Goal: Information Seeking & Learning: Learn about a topic

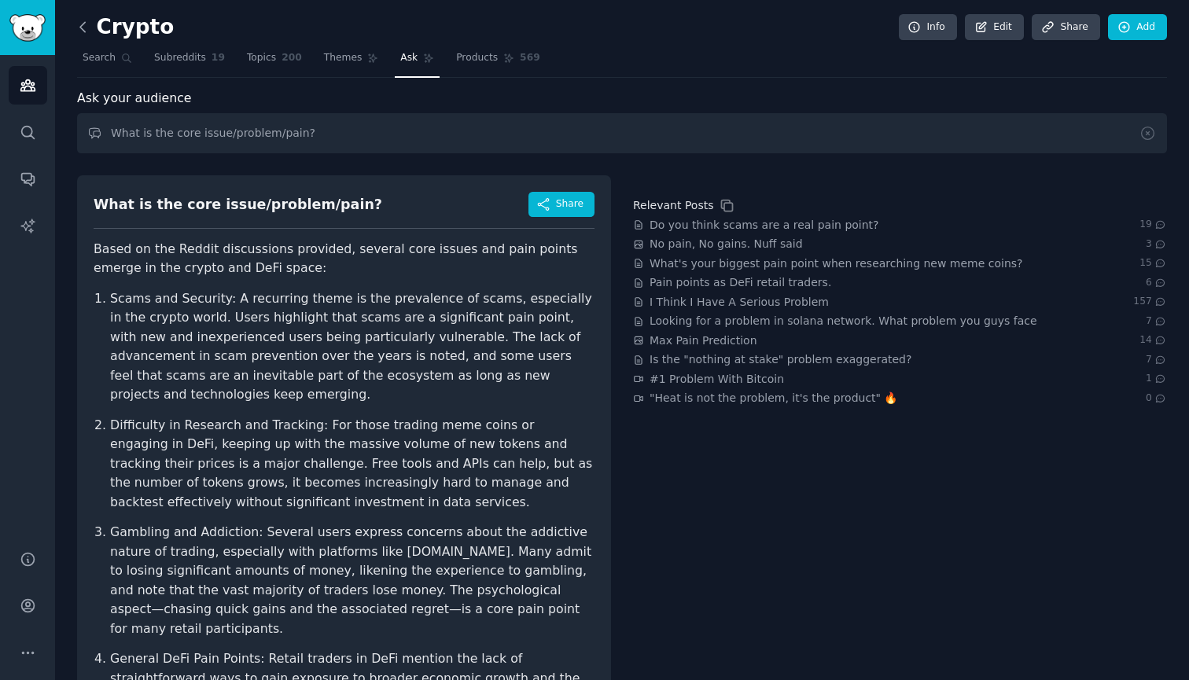
click at [83, 31] on icon at bounding box center [83, 27] width 17 height 17
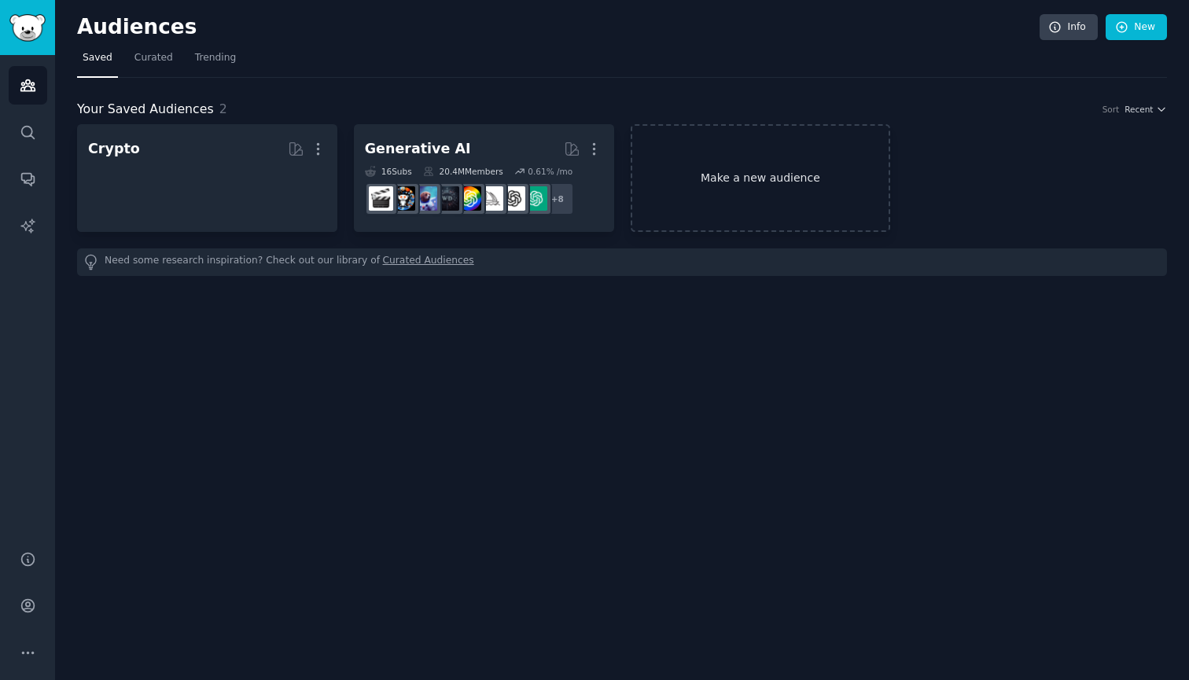
click at [702, 159] on link "Make a new audience" at bounding box center [761, 178] width 260 height 108
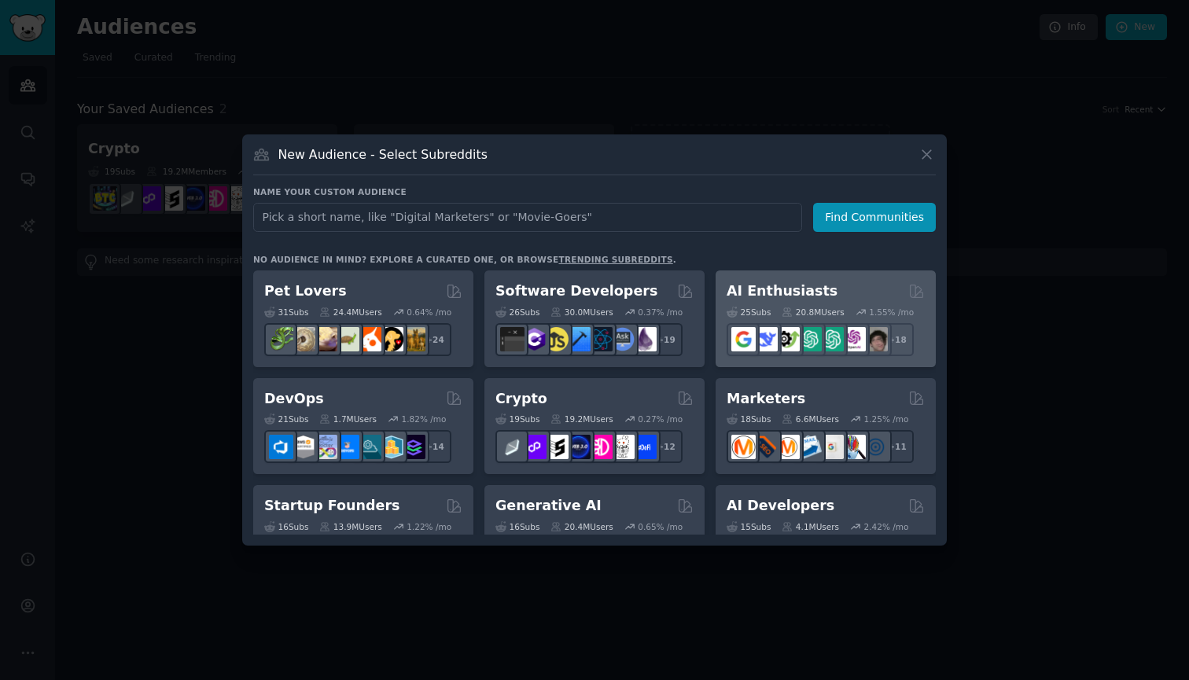
click at [852, 294] on div "AI Enthusiasts" at bounding box center [826, 292] width 198 height 20
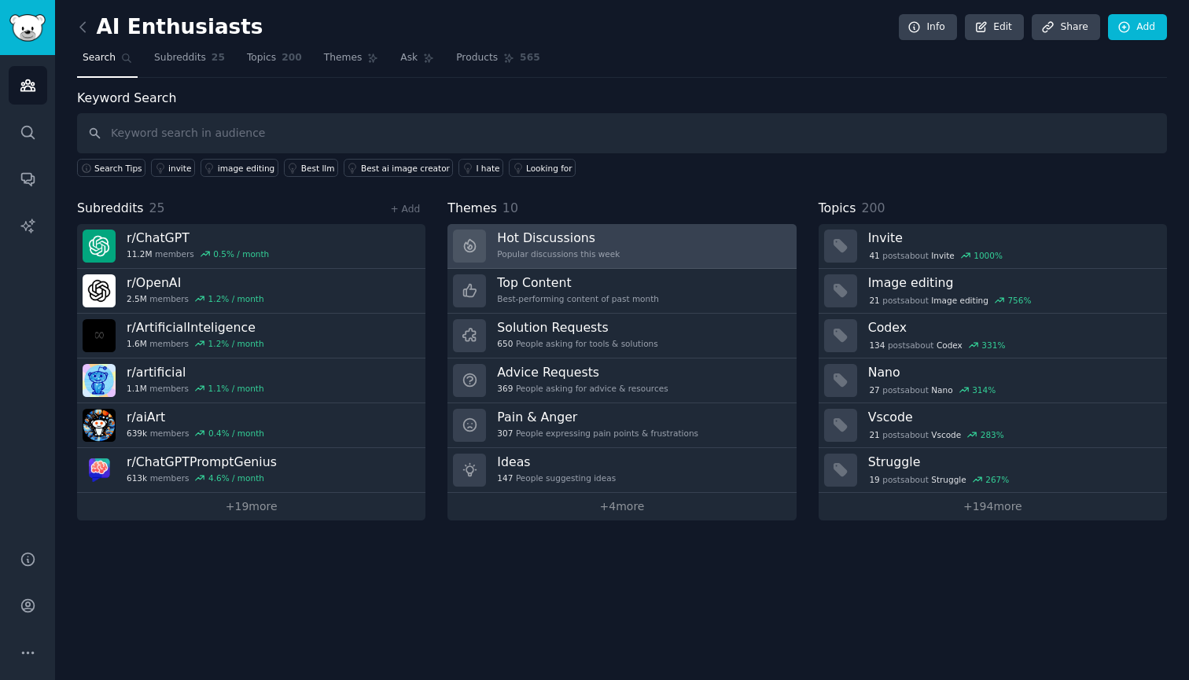
click at [577, 237] on h3 "Hot Discussions" at bounding box center [558, 238] width 123 height 17
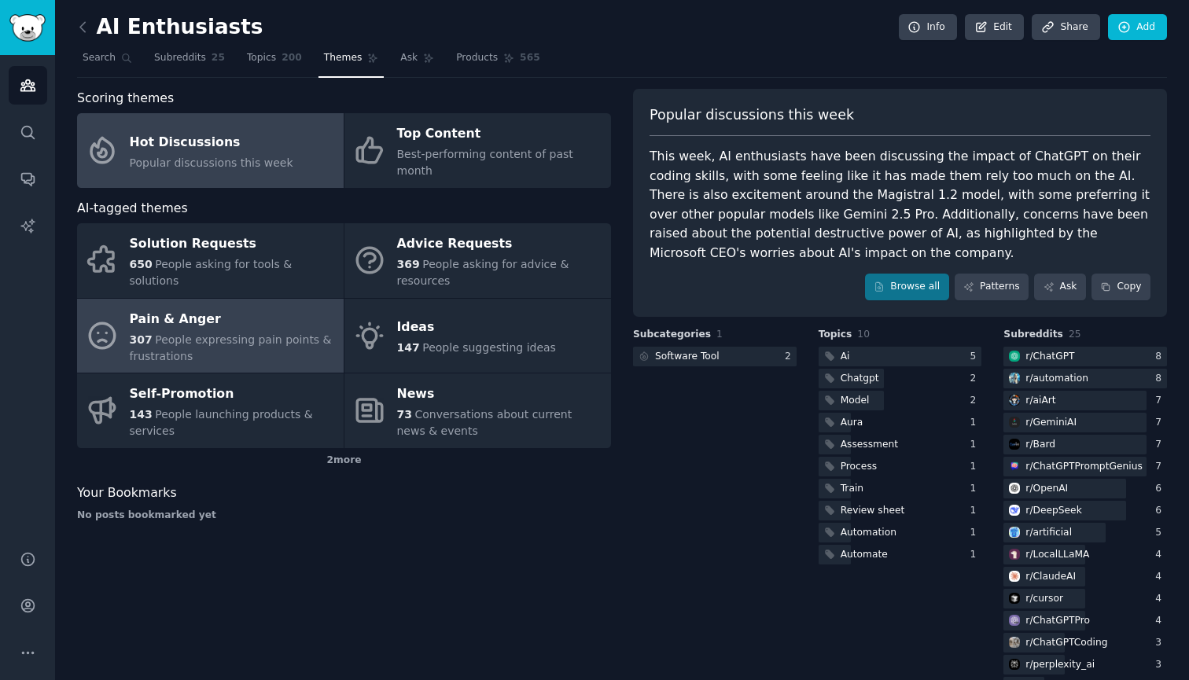
click at [213, 333] on span "People expressing pain points & frustrations" at bounding box center [231, 347] width 202 height 29
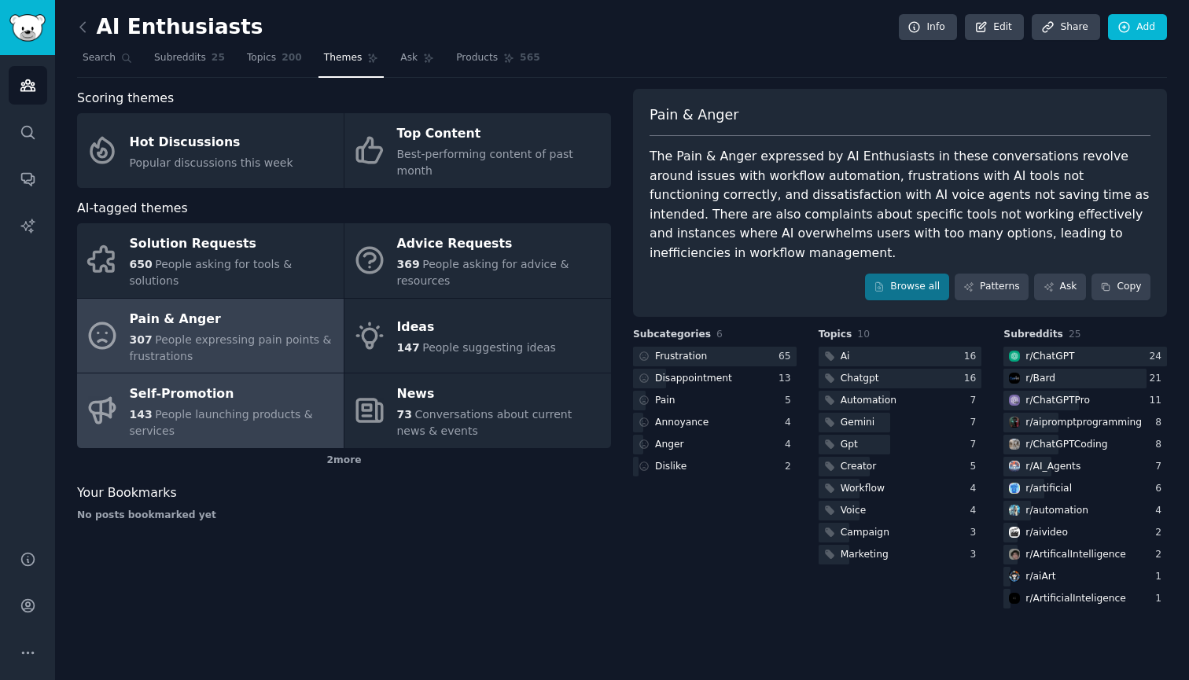
click at [301, 407] on div "143 People launching products & services" at bounding box center [233, 423] width 206 height 33
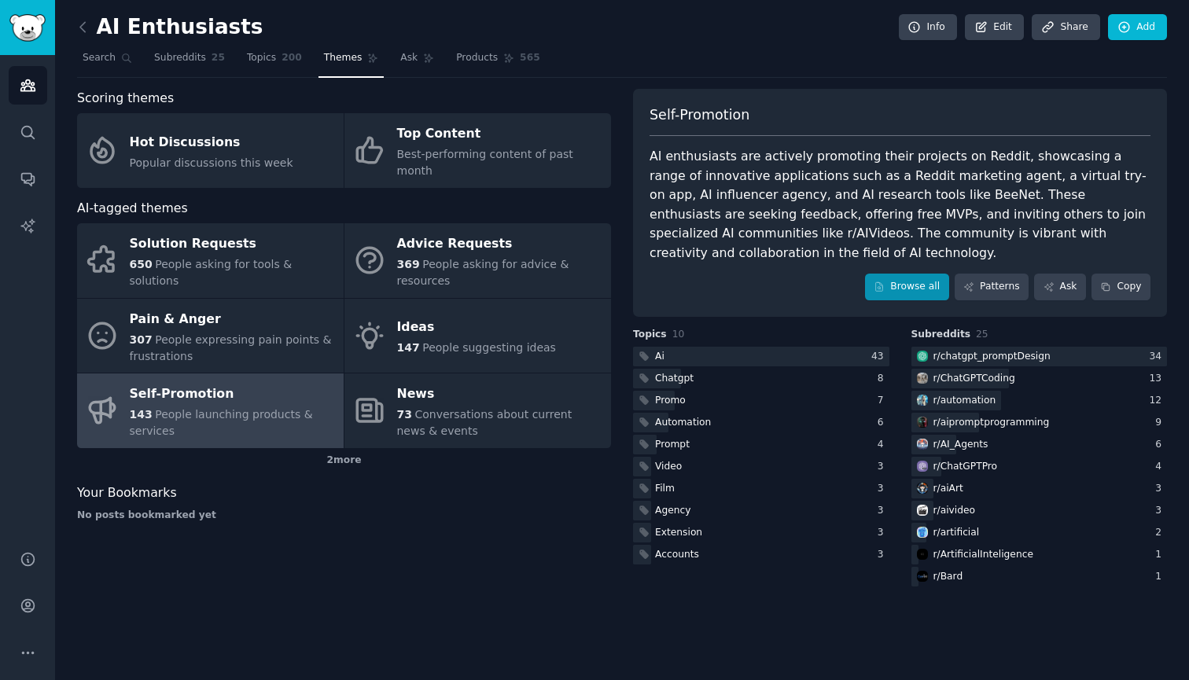
click at [911, 287] on link "Browse all" at bounding box center [907, 287] width 84 height 27
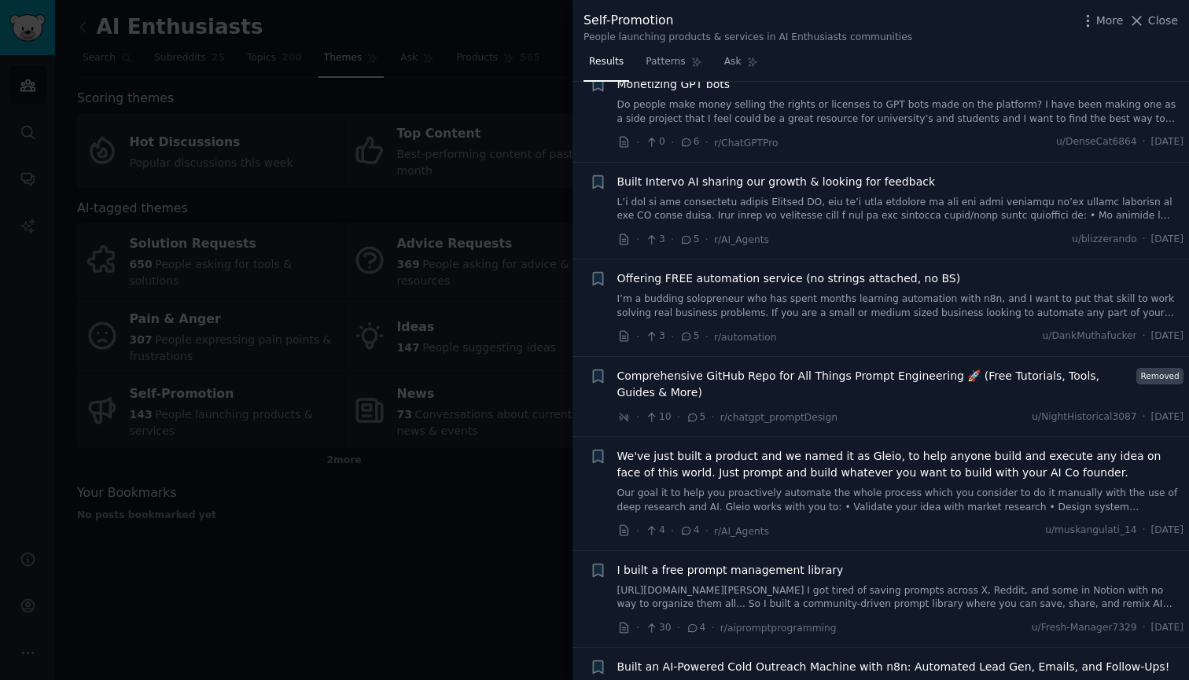
scroll to position [1312, 0]
click at [471, 451] on div at bounding box center [594, 340] width 1189 height 680
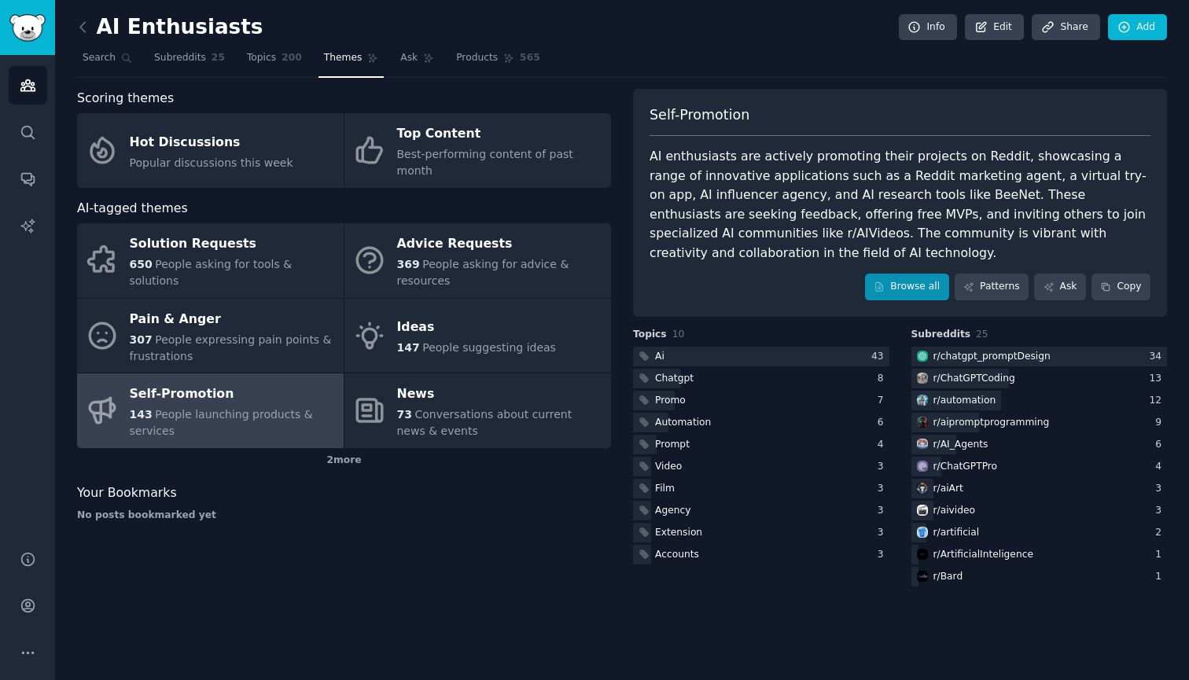
click at [932, 290] on link "Browse all" at bounding box center [907, 287] width 84 height 27
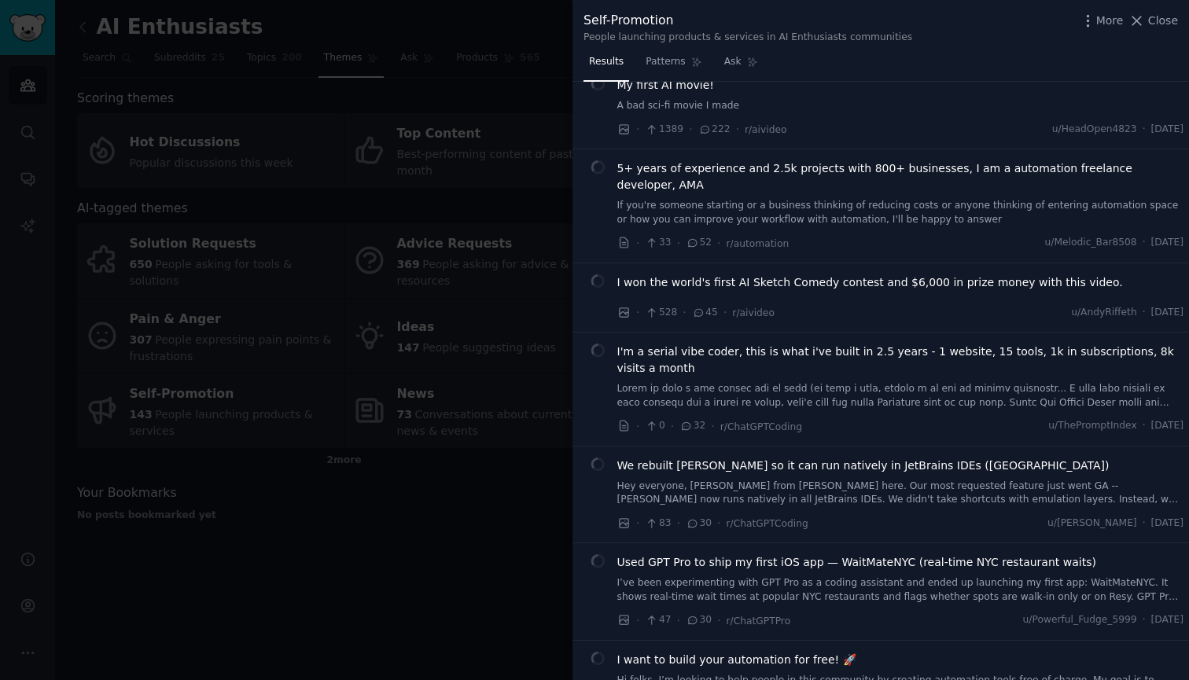
scroll to position [31, 0]
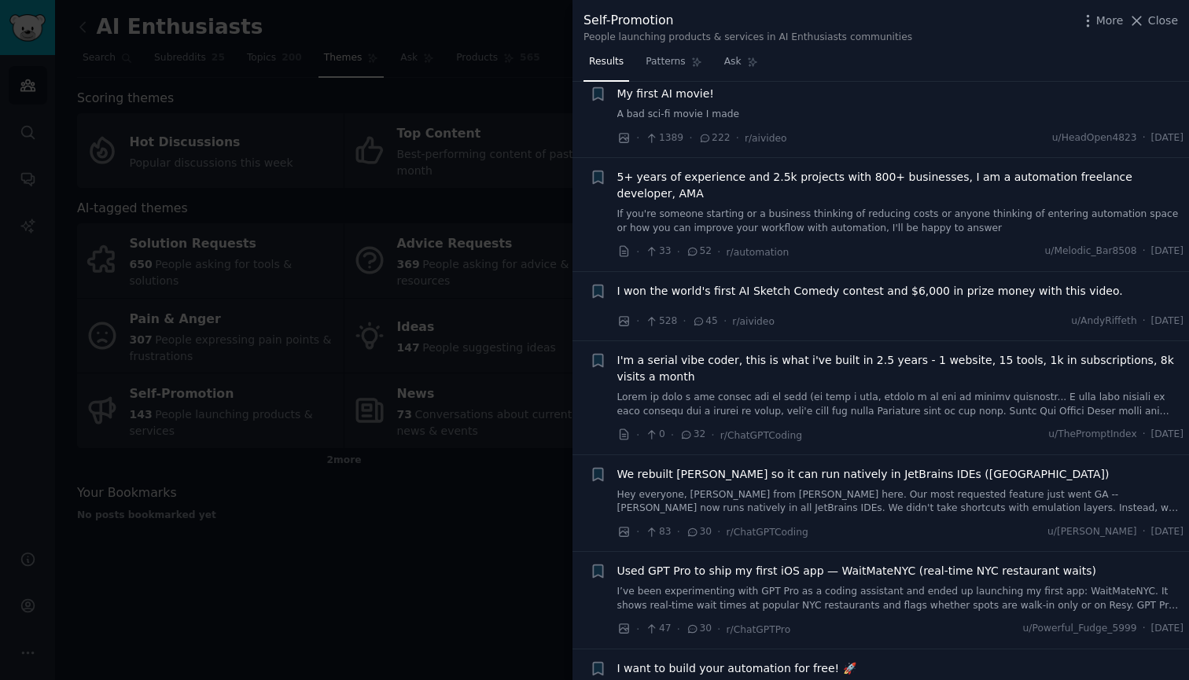
click at [414, 590] on div at bounding box center [594, 340] width 1189 height 680
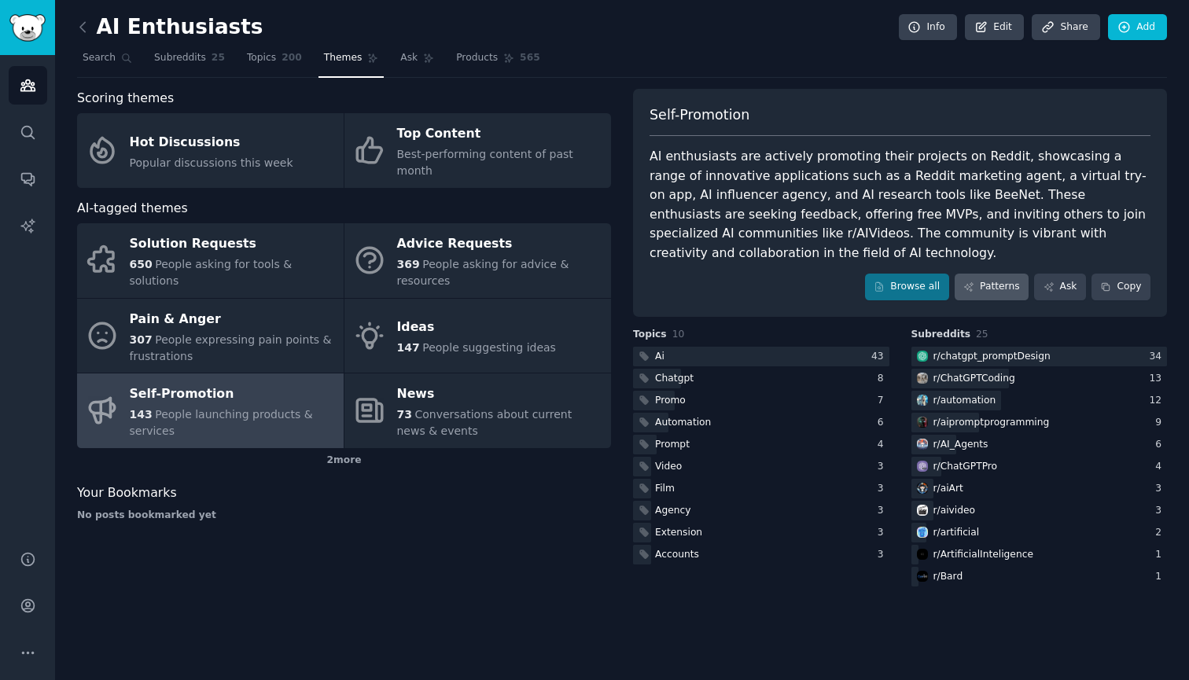
click at [994, 287] on link "Patterns" at bounding box center [992, 287] width 74 height 27
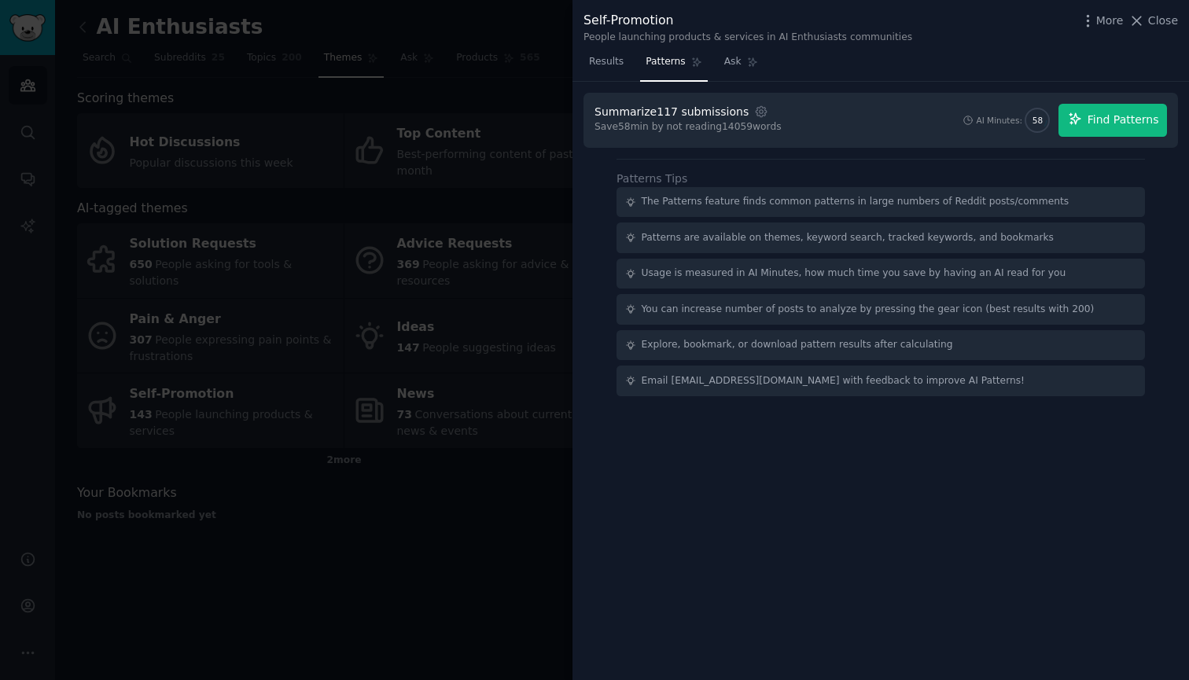
click at [1120, 123] on span "Find Patterns" at bounding box center [1124, 120] width 72 height 17
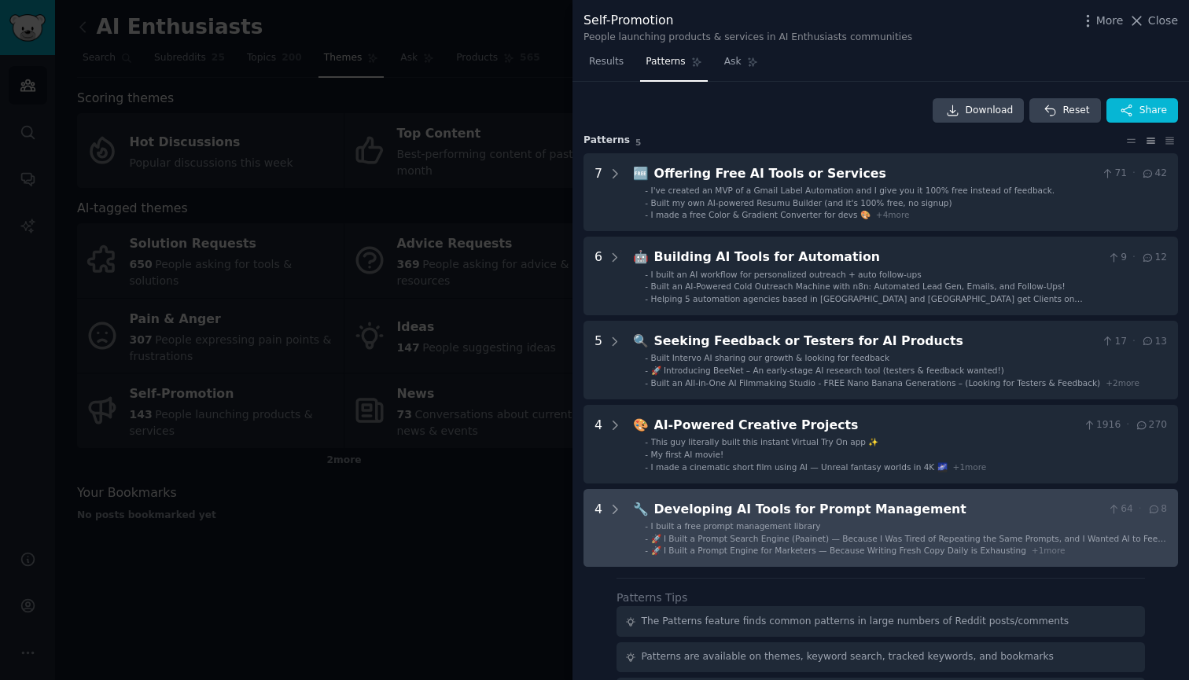
scroll to position [1, 0]
click at [900, 538] on span "🚀 I Built a Prompt Search Engine (Paainet) — Because I Was Tired of Repeating t…" at bounding box center [908, 543] width 515 height 20
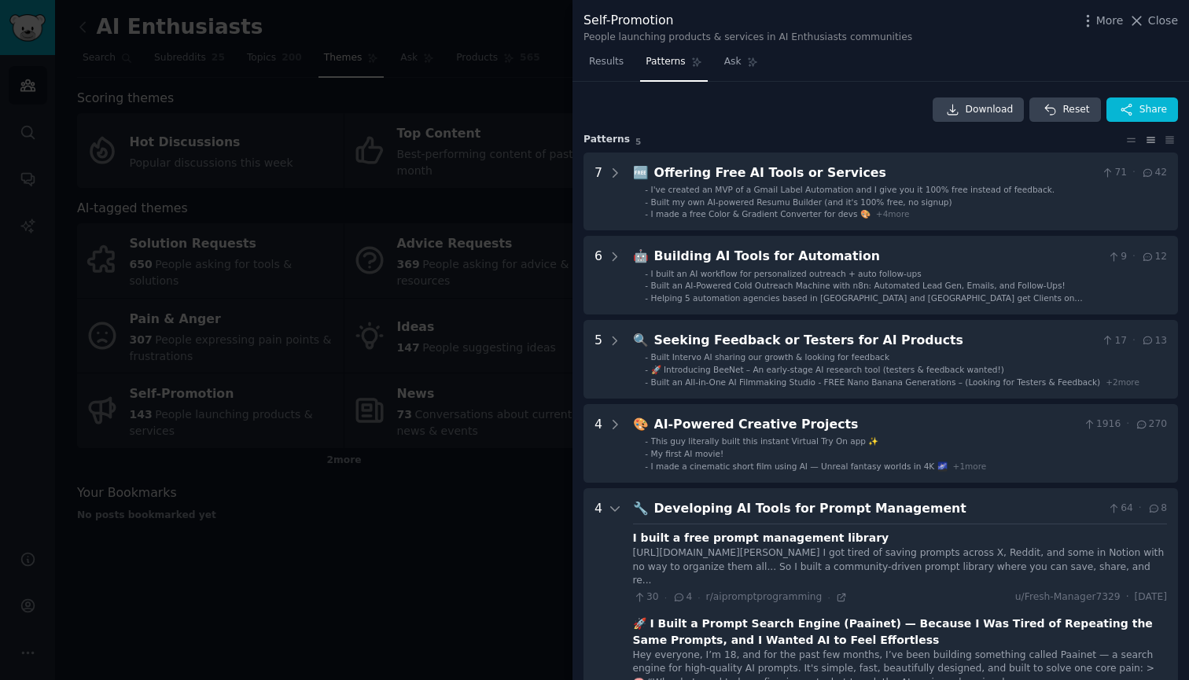
scroll to position [406, 0]
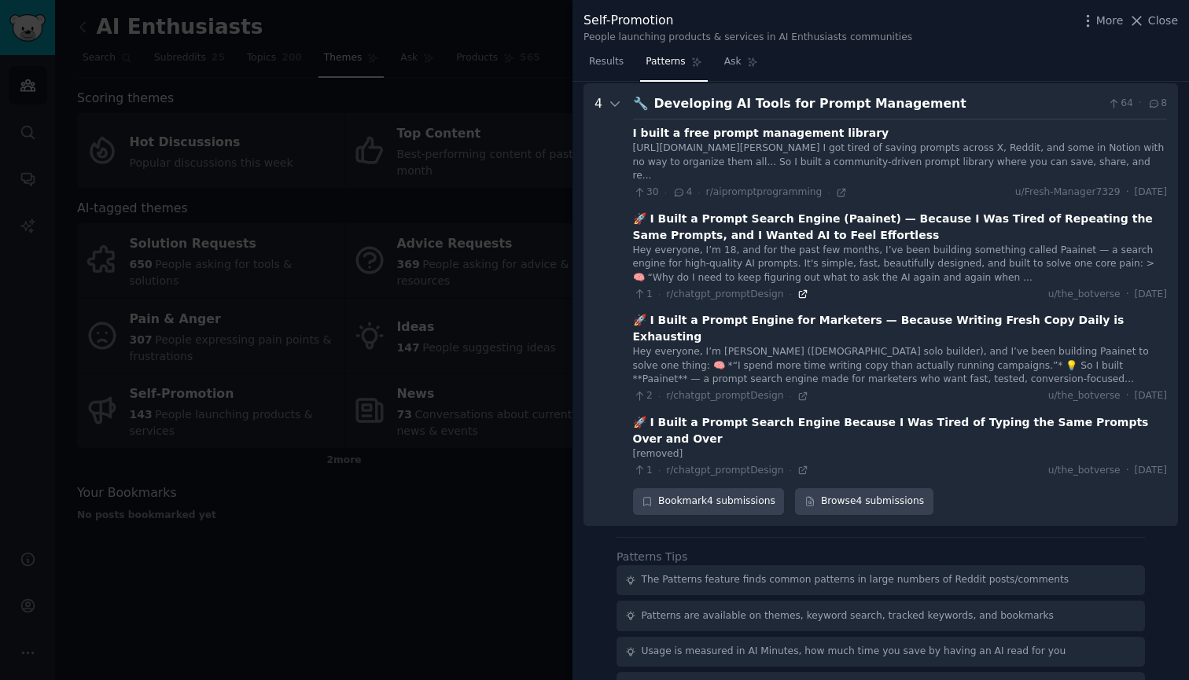
click at [799, 290] on icon at bounding box center [802, 294] width 11 height 11
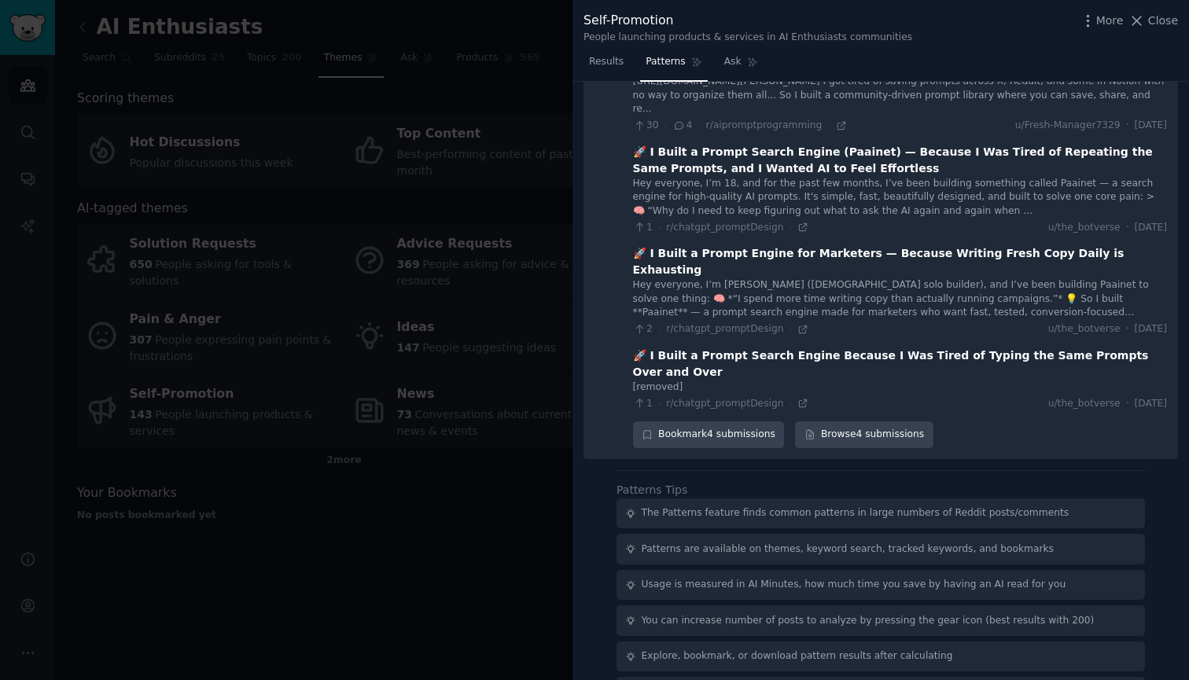
scroll to position [472, 0]
click at [659, 579] on div "Usage is measured in AI Minutes, how much time you save by having an AI read fo…" at bounding box center [854, 586] width 425 height 14
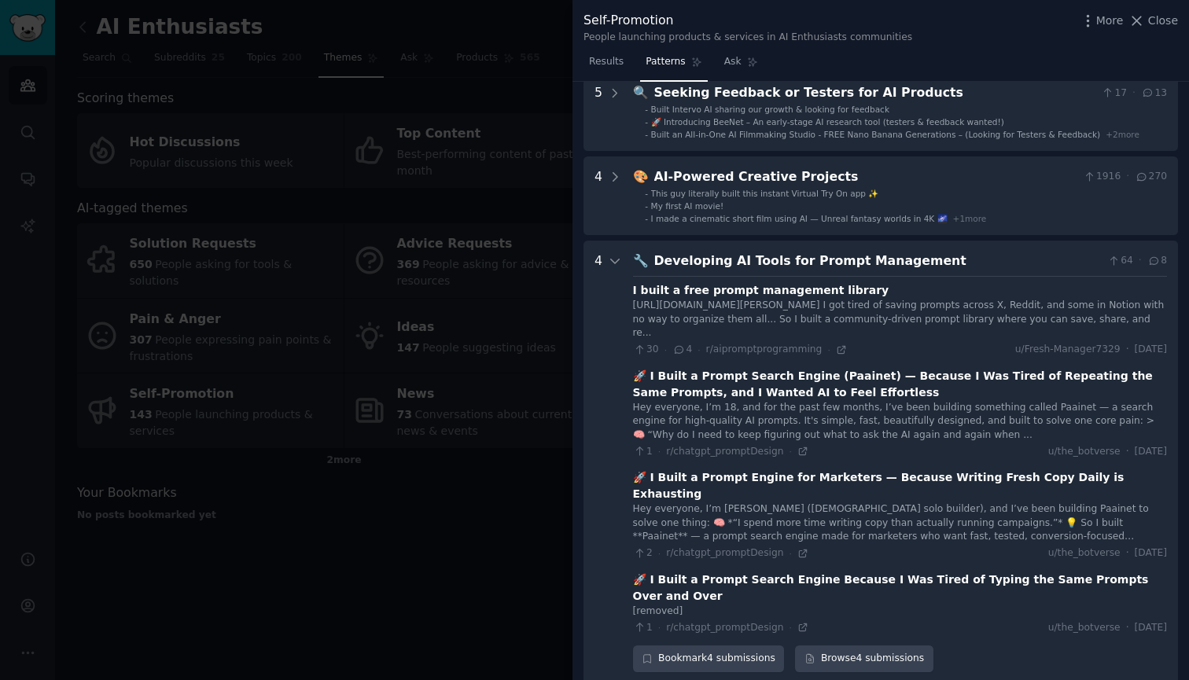
scroll to position [247, 0]
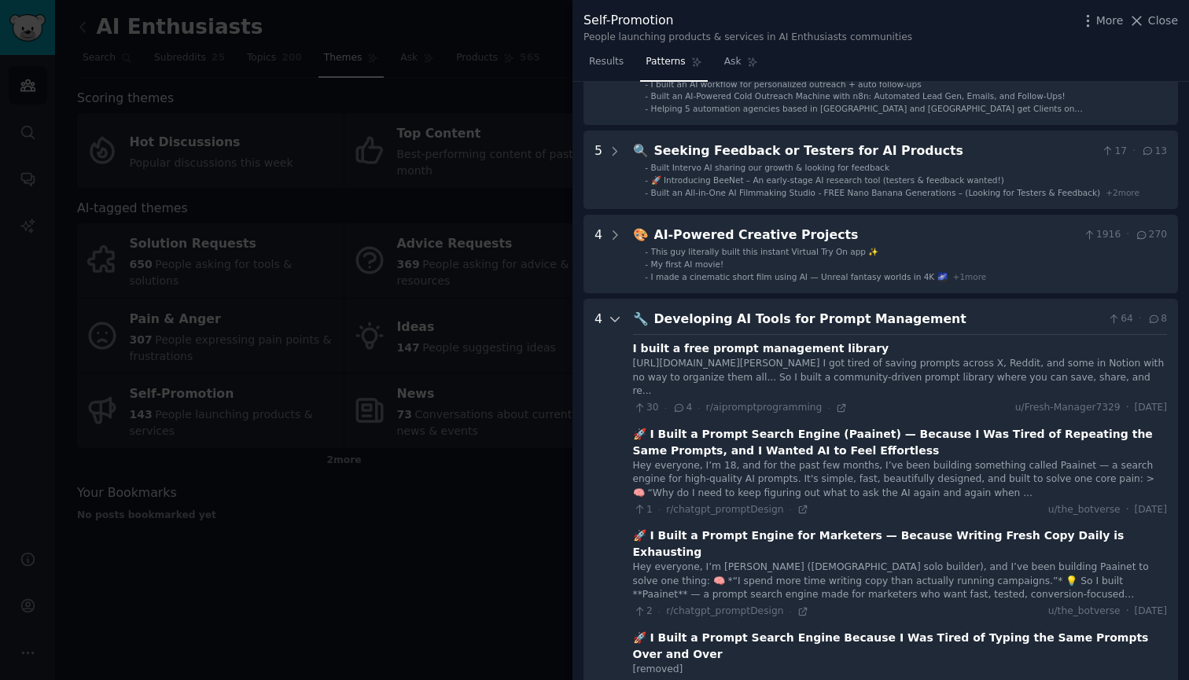
click at [616, 326] on div at bounding box center [615, 520] width 14 height 421
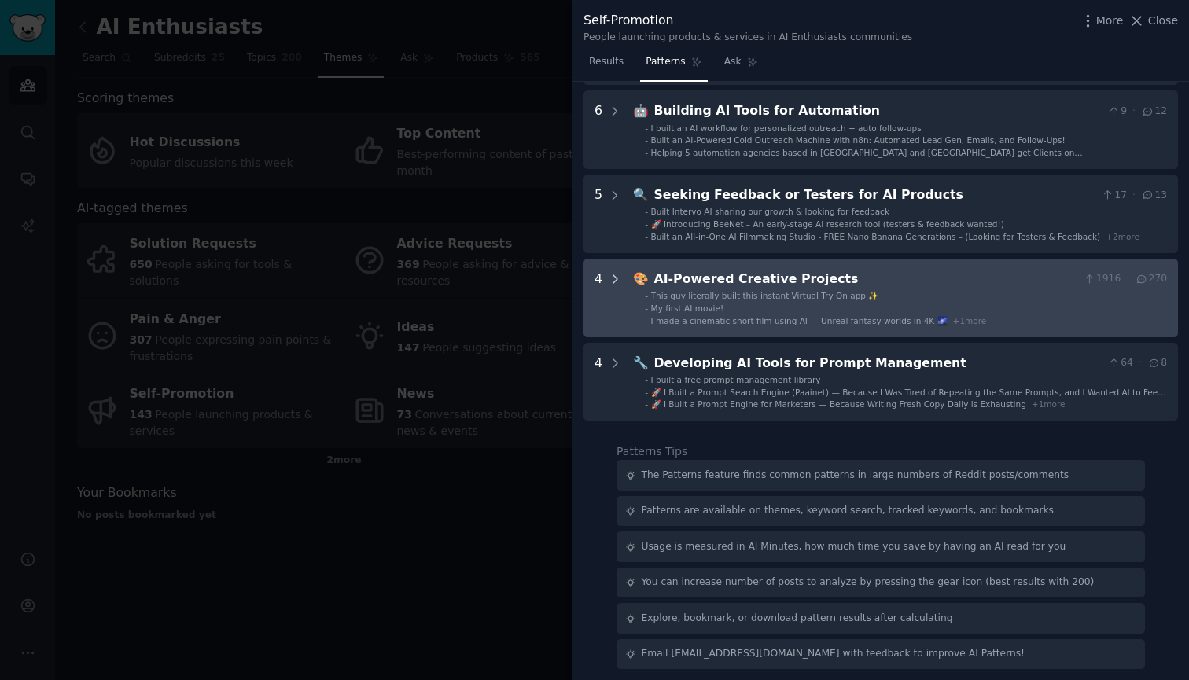
click at [613, 275] on icon at bounding box center [615, 279] width 4 height 8
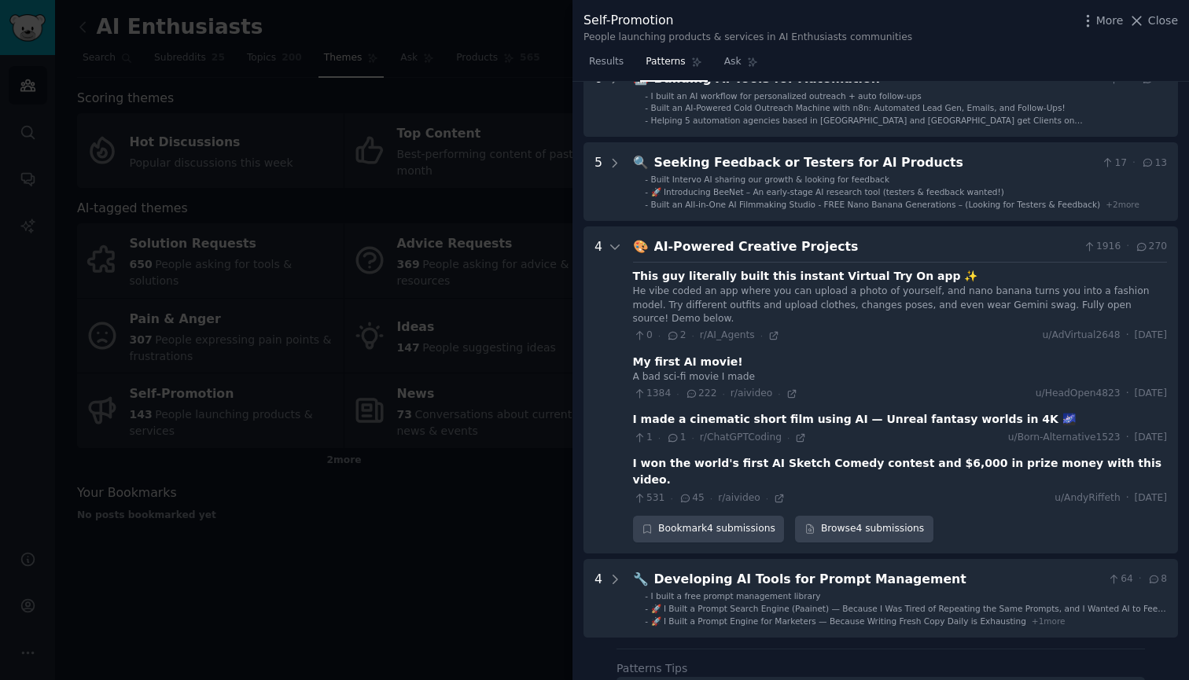
scroll to position [226, 0]
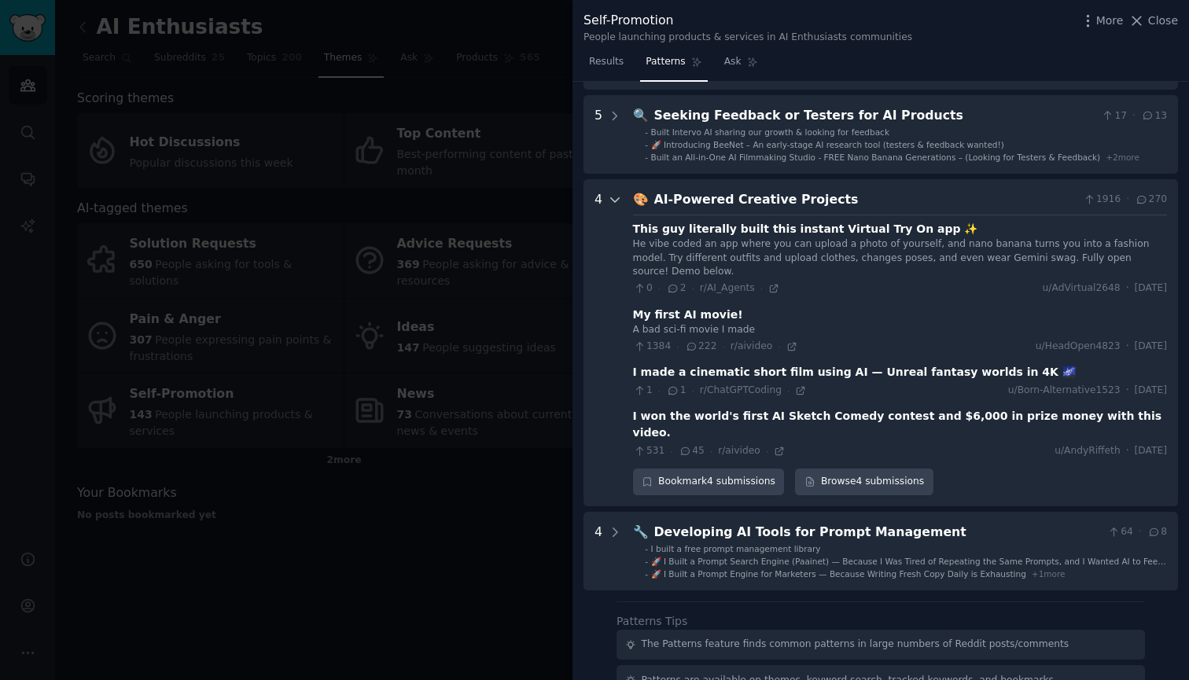
click at [613, 196] on icon at bounding box center [615, 200] width 14 height 14
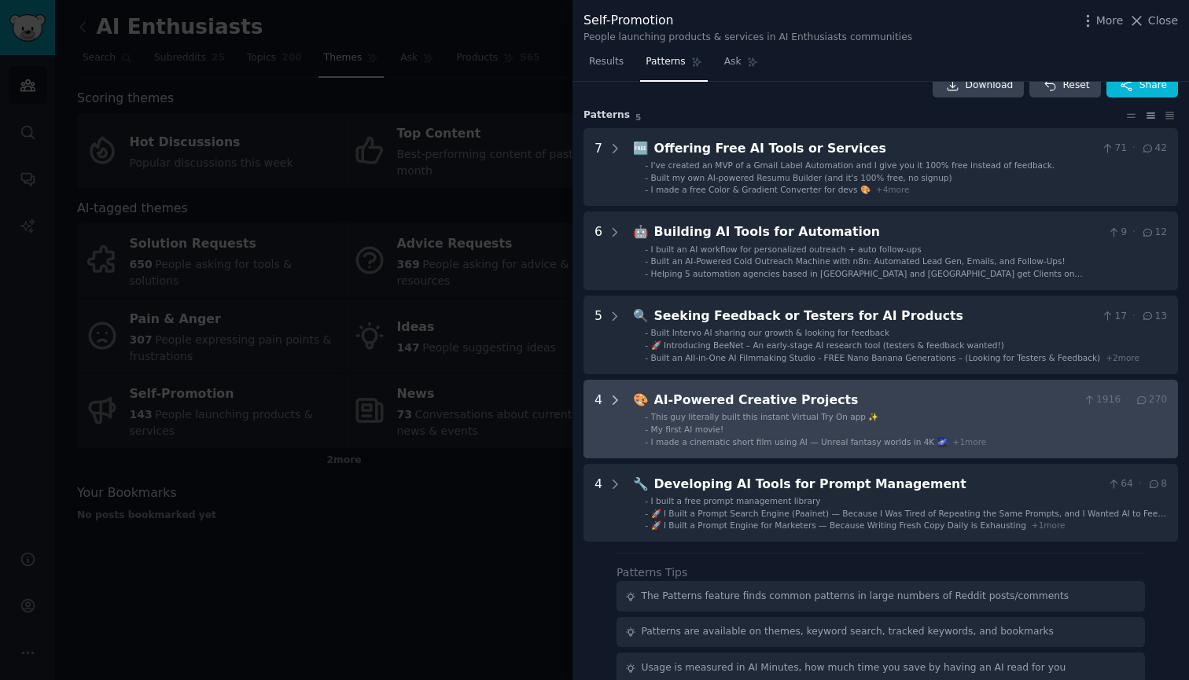
scroll to position [17, 0]
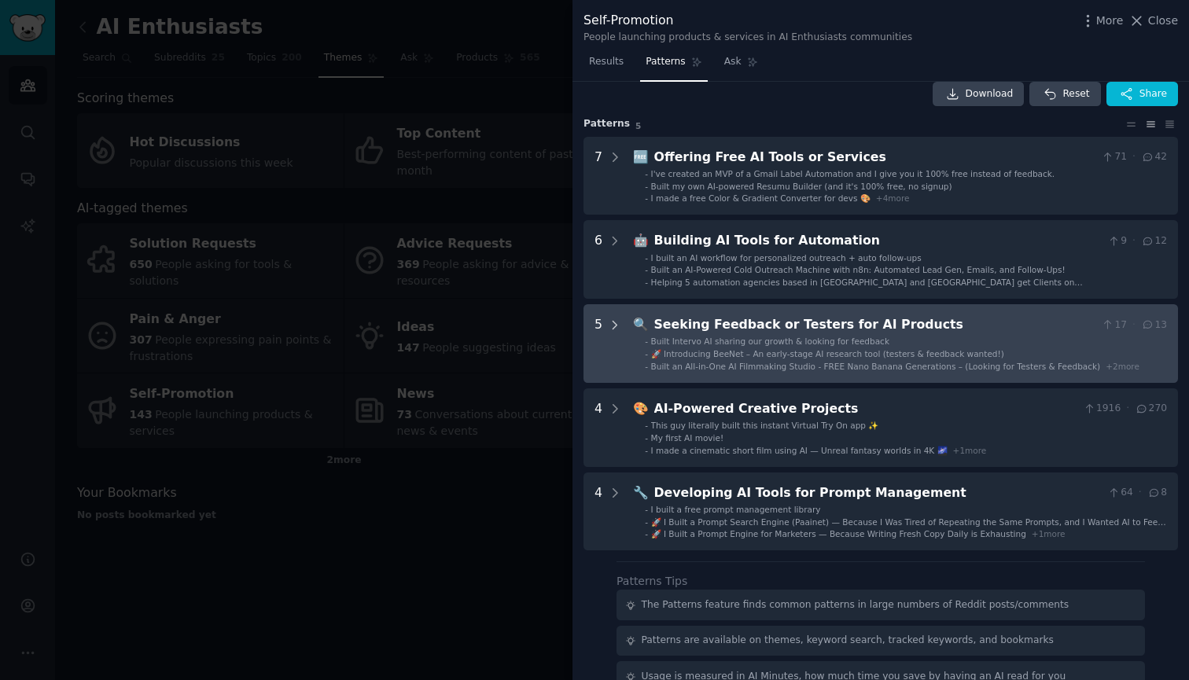
click at [610, 322] on icon at bounding box center [615, 325] width 14 height 14
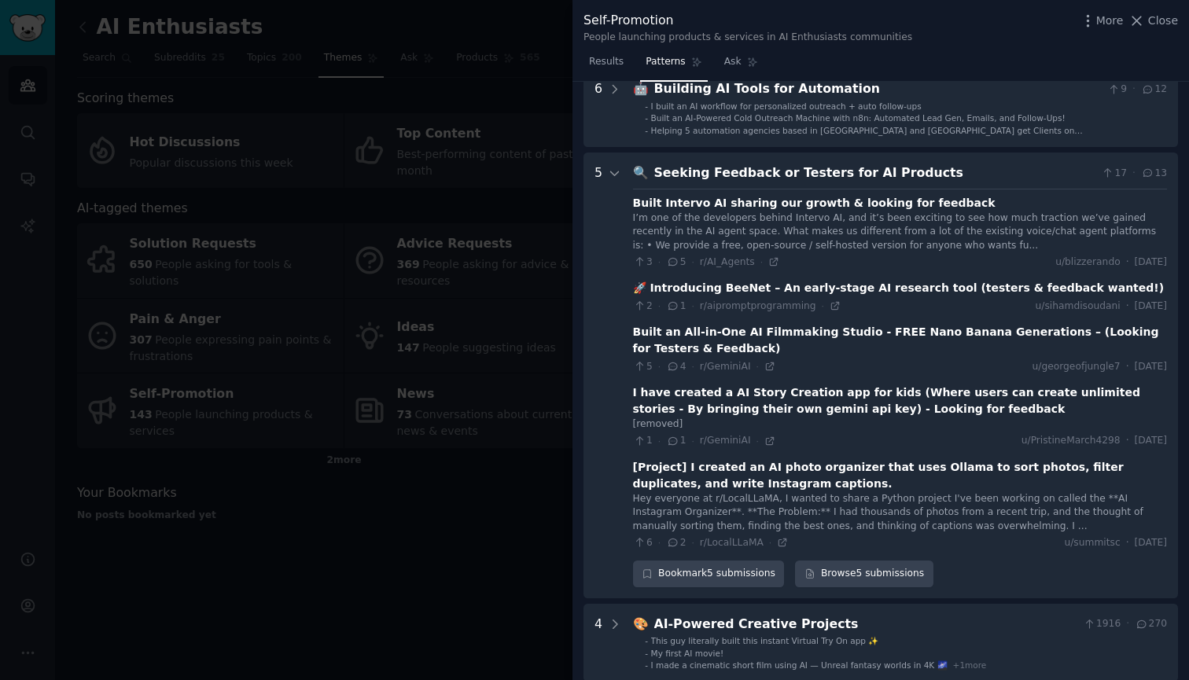
scroll to position [166, 0]
